Goal: Find specific page/section: Find specific page/section

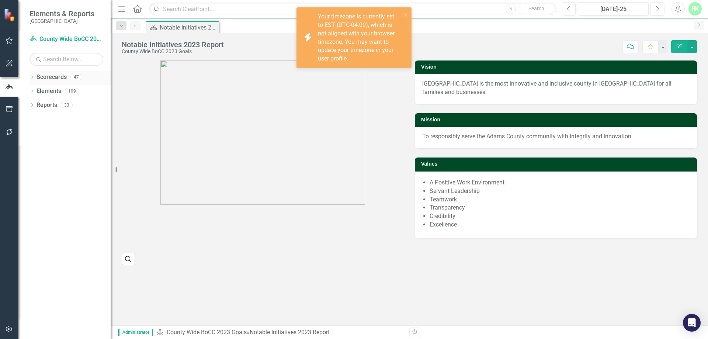
click at [37, 76] on link "Scorecards" at bounding box center [51, 77] width 30 height 8
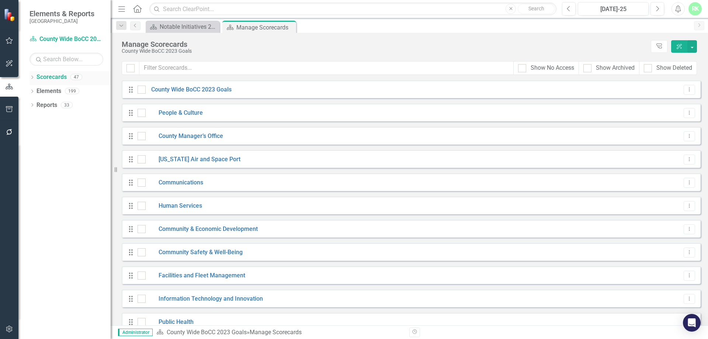
click at [32, 74] on div "Dropdown Scorecards 47" at bounding box center [69, 78] width 81 height 14
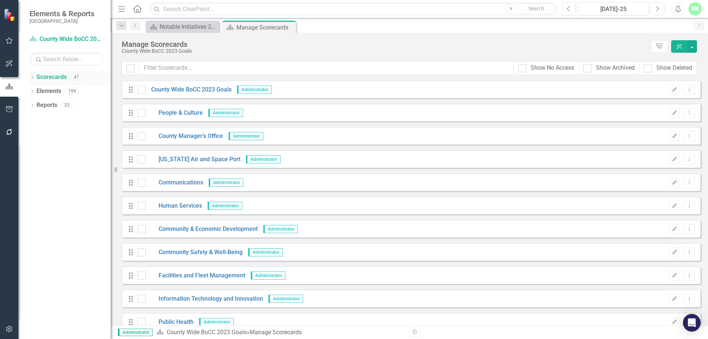
click at [32, 77] on icon "Dropdown" at bounding box center [31, 78] width 5 height 4
click at [38, 116] on icon "Dropdown" at bounding box center [36, 118] width 6 height 4
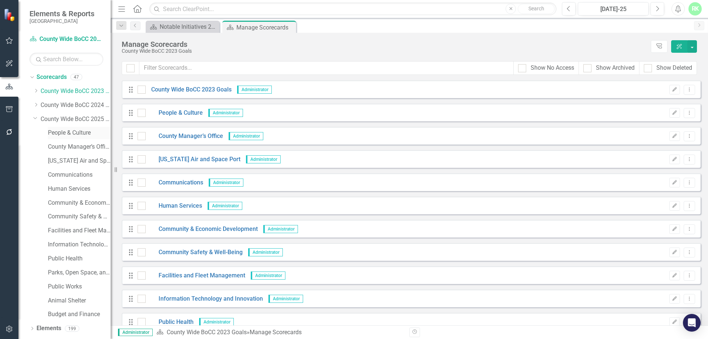
click at [77, 129] on link "People & Culture" at bounding box center [79, 133] width 63 height 8
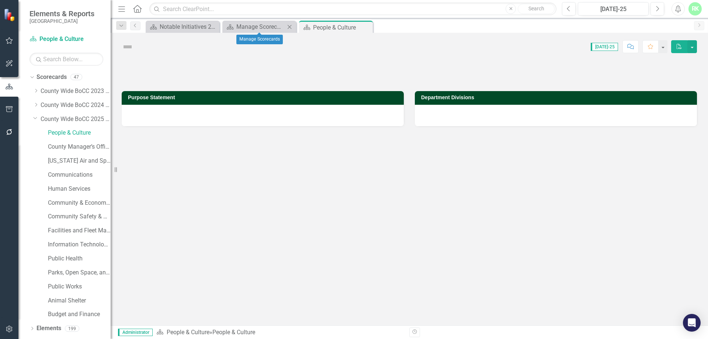
click at [290, 28] on icon "Close" at bounding box center [289, 27] width 7 height 6
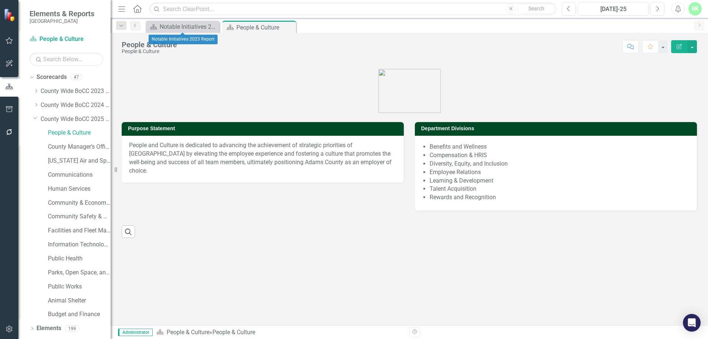
drag, startPoint x: 215, startPoint y: 27, endPoint x: 205, endPoint y: 20, distance: 11.5
click at [0, 0] on icon "Close" at bounding box center [0, 0] width 0 height 0
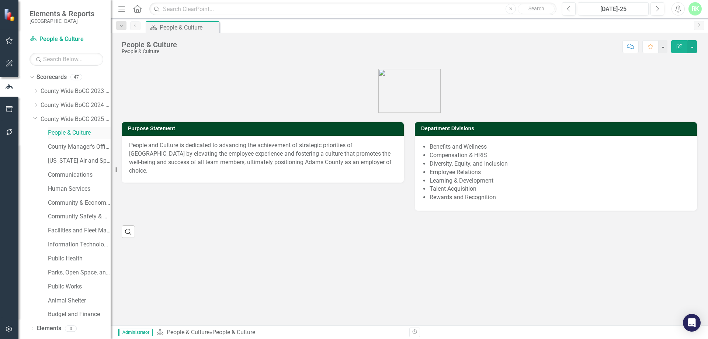
click at [65, 131] on link "People & Culture" at bounding box center [79, 133] width 63 height 8
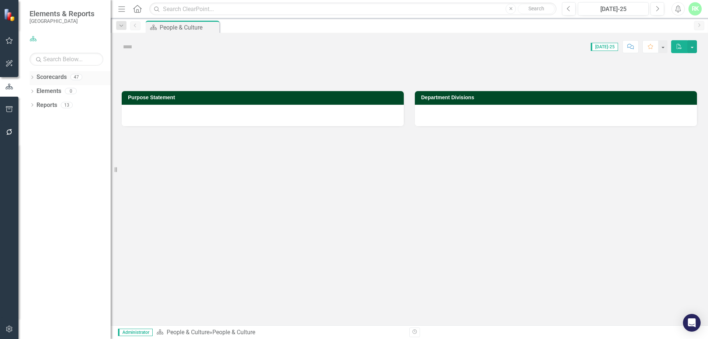
click at [34, 79] on icon "Dropdown" at bounding box center [31, 78] width 5 height 4
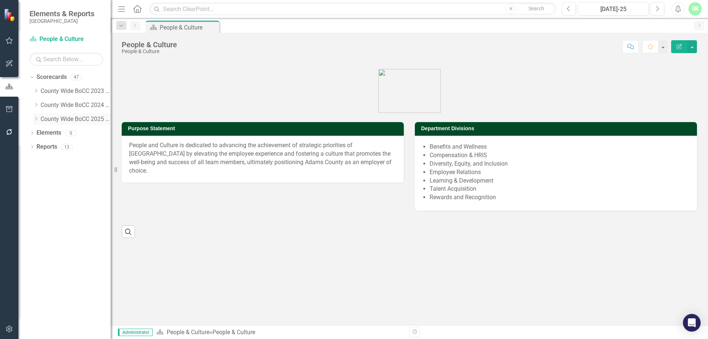
click at [36, 122] on div "Dropdown County Wide BoCC 2025 Goals" at bounding box center [71, 119] width 77 height 12
click at [35, 122] on div "Dropdown" at bounding box center [36, 119] width 6 height 6
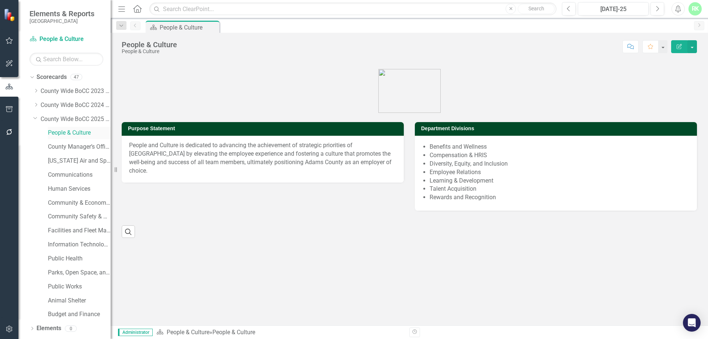
click at [67, 132] on link "People & Culture" at bounding box center [79, 133] width 63 height 8
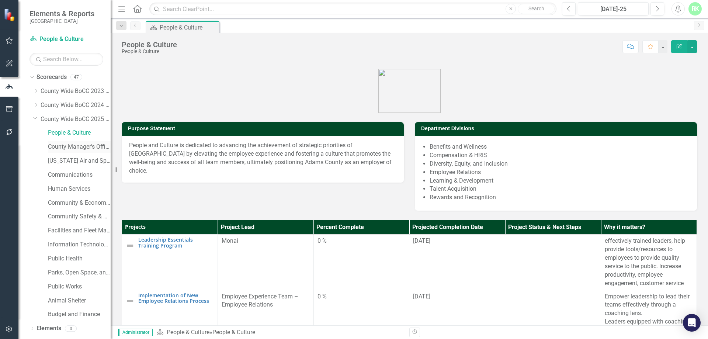
click at [88, 144] on link "County Manager’s Office" at bounding box center [79, 147] width 63 height 8
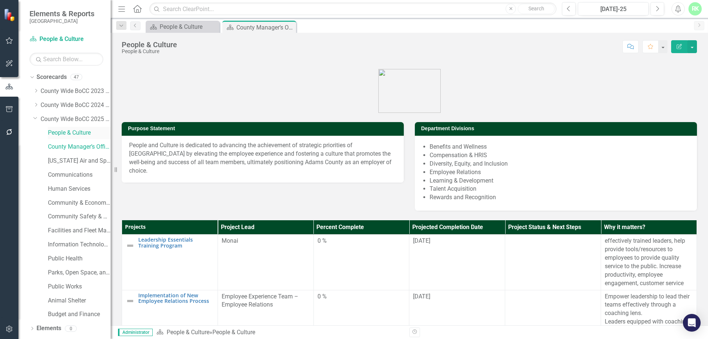
click at [86, 135] on link "People & Culture" at bounding box center [79, 133] width 63 height 8
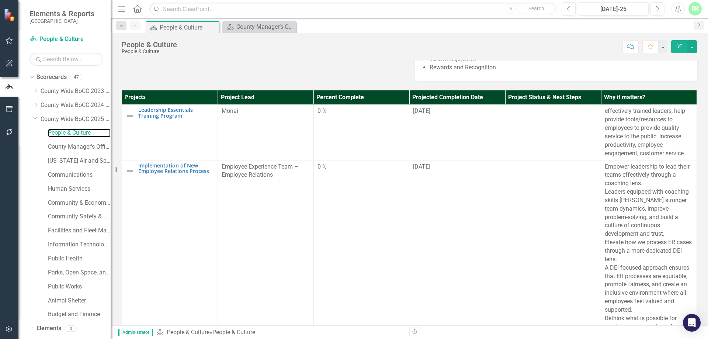
scroll to position [64, 0]
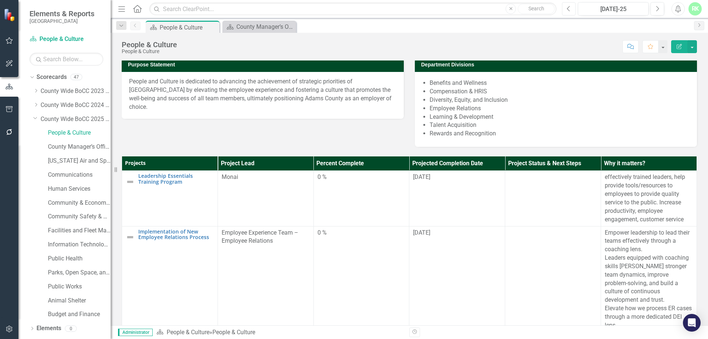
click at [570, 13] on button "Previous" at bounding box center [569, 8] width 14 height 13
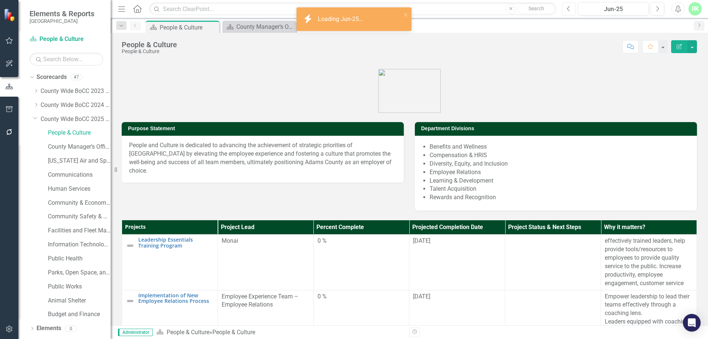
click at [569, 12] on button "Previous" at bounding box center [569, 8] width 14 height 13
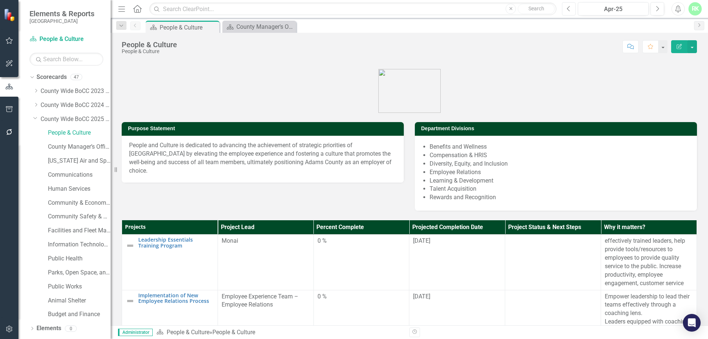
click at [572, 11] on button "Previous" at bounding box center [569, 8] width 14 height 13
click at [574, 12] on button "Previous" at bounding box center [569, 8] width 14 height 13
click at [571, 7] on button "Previous" at bounding box center [569, 8] width 14 height 13
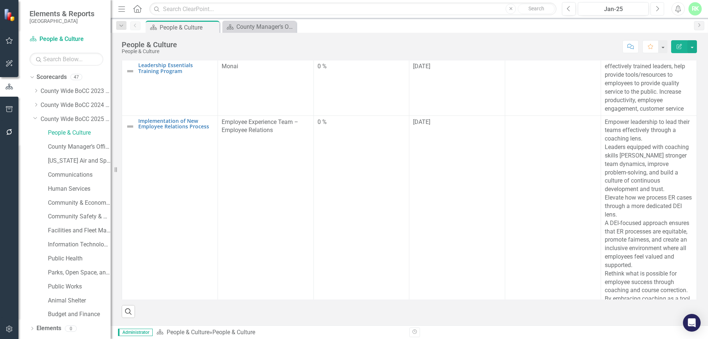
click at [652, 11] on button "Next" at bounding box center [657, 8] width 14 height 13
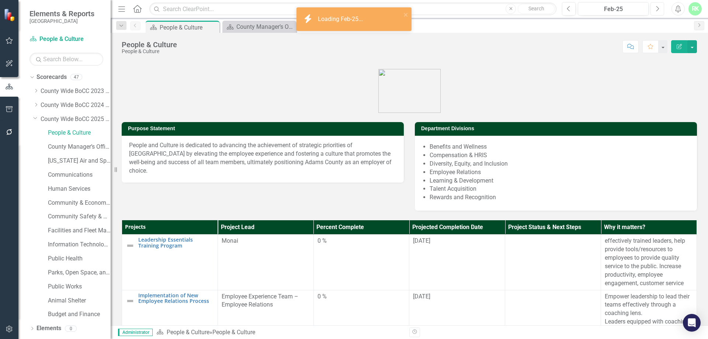
click at [652, 11] on button "Next" at bounding box center [657, 8] width 14 height 13
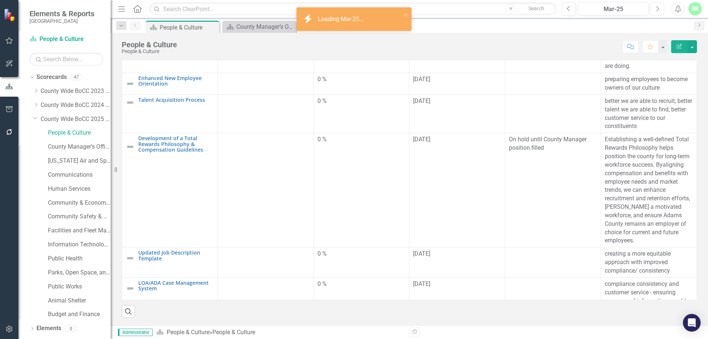
scroll to position [508, 0]
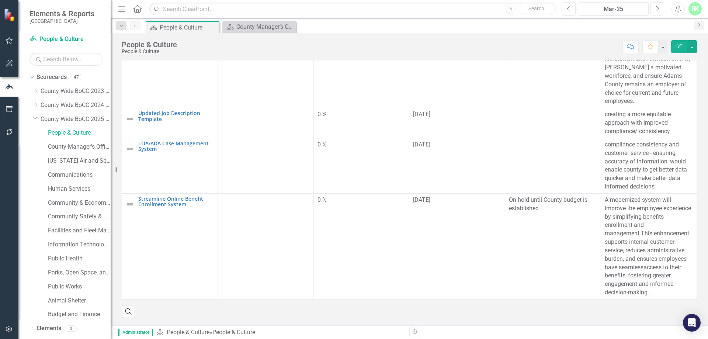
click at [659, 11] on button "Next" at bounding box center [657, 8] width 14 height 13
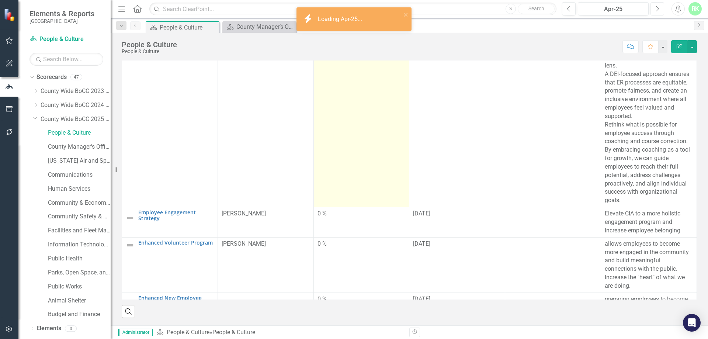
scroll to position [184, 0]
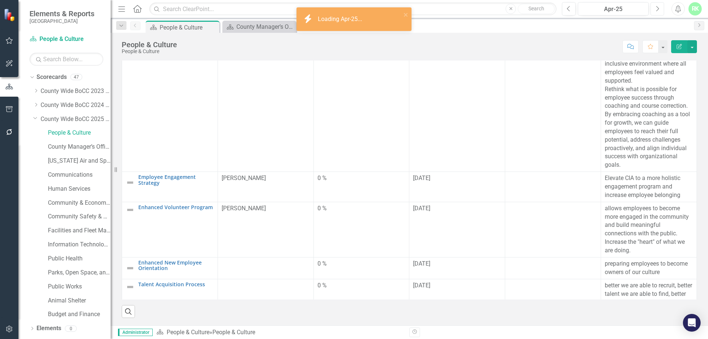
click at [656, 11] on icon "Next" at bounding box center [657, 9] width 4 height 7
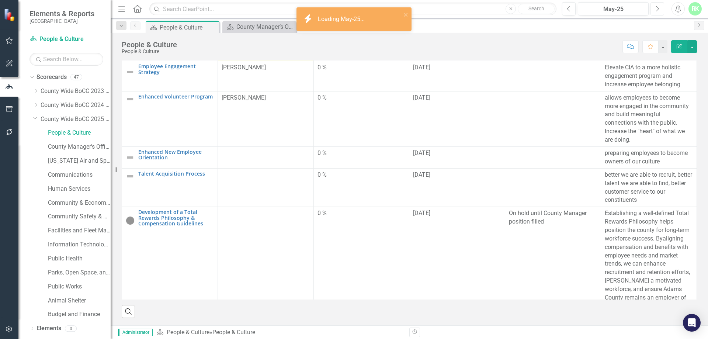
scroll to position [479, 0]
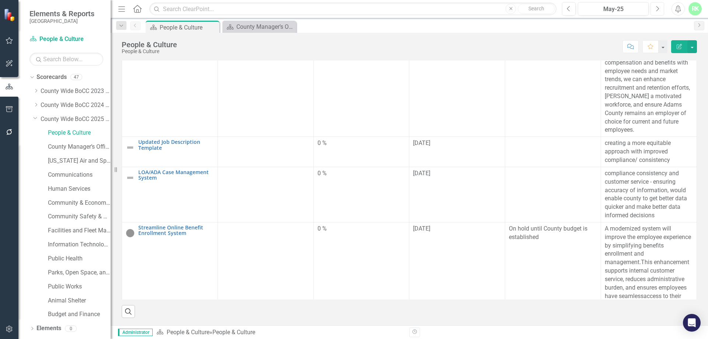
click at [654, 12] on button "Next" at bounding box center [657, 8] width 14 height 13
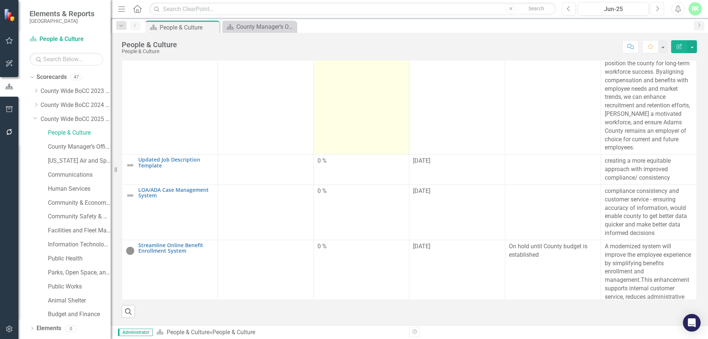
scroll to position [479, 0]
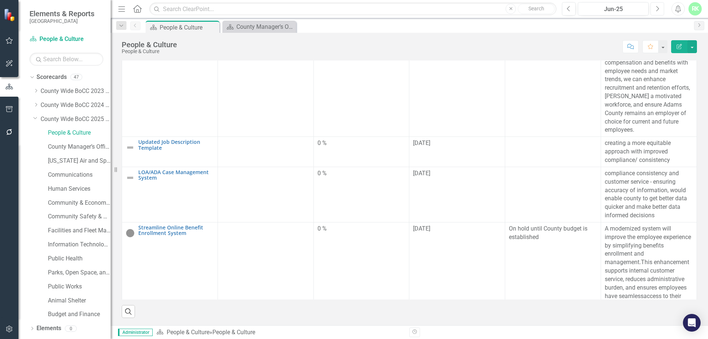
click at [652, 9] on button "Next" at bounding box center [657, 8] width 14 height 13
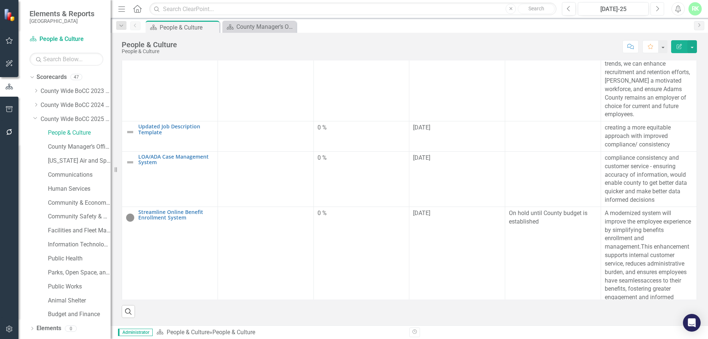
scroll to position [508, 0]
